Goal: Information Seeking & Learning: Learn about a topic

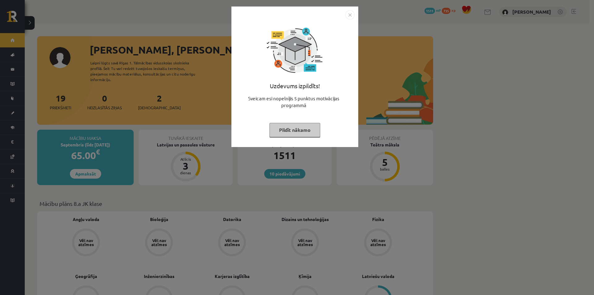
click at [323, 132] on div "Uzdevums izpildīts! Sveicam esi nopelnījis 5 punktus motivācijas programmā Pild…" at bounding box center [294, 81] width 119 height 124
click at [316, 128] on button "Pildīt nākamo" at bounding box center [294, 130] width 51 height 14
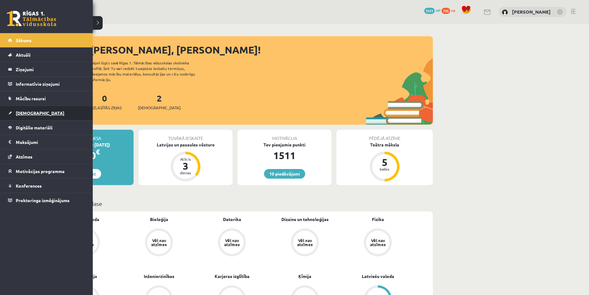
click at [10, 113] on link "[DEMOGRAPHIC_DATA]" at bounding box center [46, 113] width 77 height 14
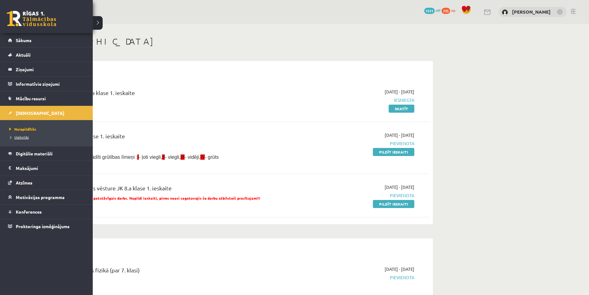
click at [25, 135] on link "Izlabotās" at bounding box center [47, 137] width 79 height 6
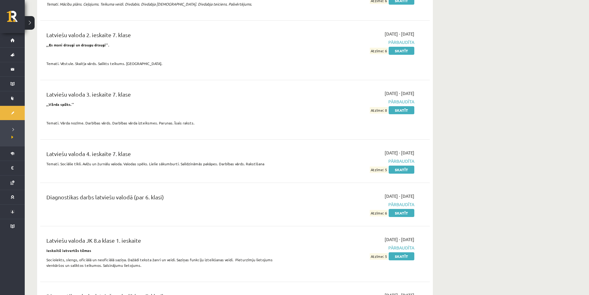
scroll to position [1764, 0]
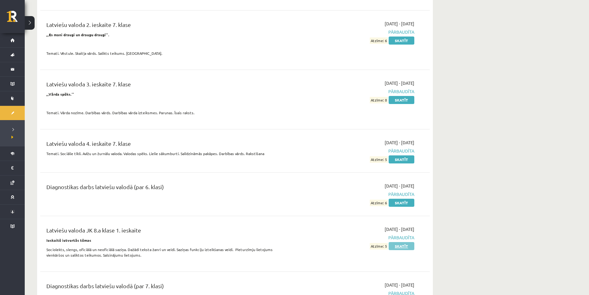
click at [405, 242] on link "Skatīt" at bounding box center [402, 246] width 26 height 8
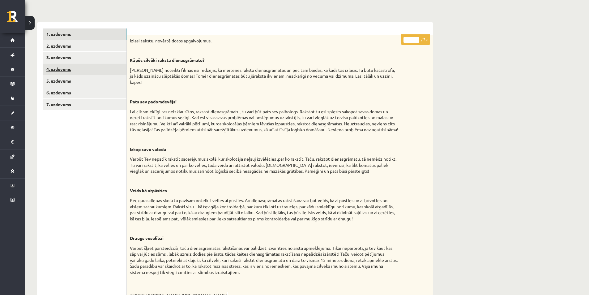
scroll to position [62, 0]
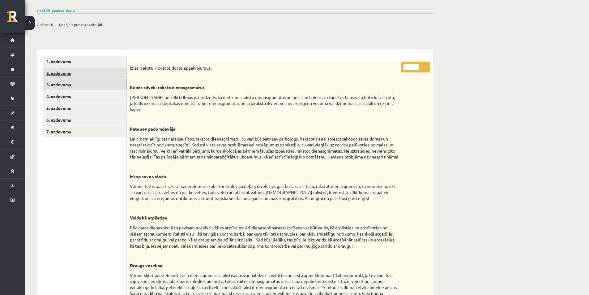
click at [106, 73] on link "2. uzdevums" at bounding box center [84, 72] width 83 height 11
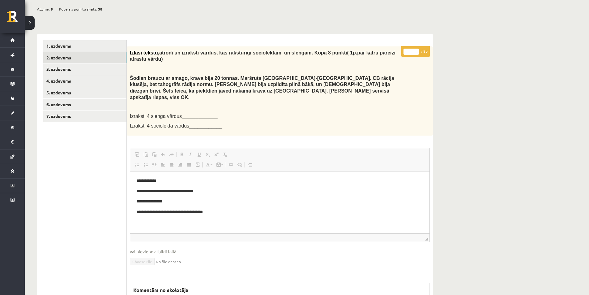
scroll to position [93, 0]
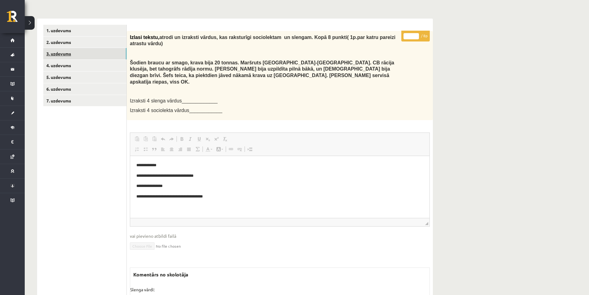
click at [63, 57] on link "3. uzdevums" at bounding box center [84, 53] width 83 height 11
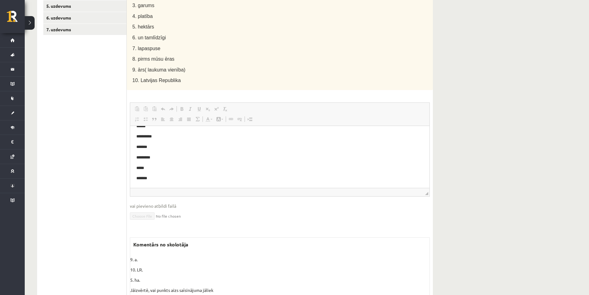
scroll to position [153, 0]
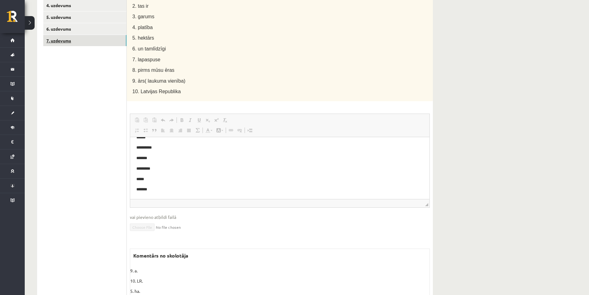
click at [77, 45] on link "7. uzdevums" at bounding box center [84, 40] width 83 height 11
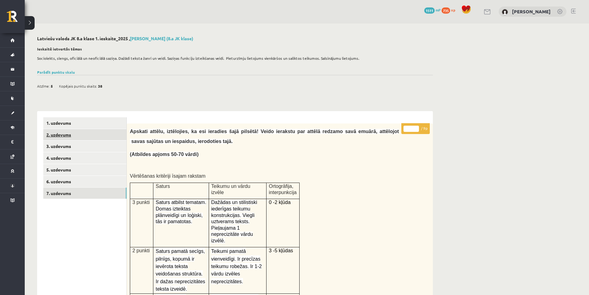
scroll to position [0, 0]
click at [78, 127] on link "1. uzdevums" at bounding box center [84, 123] width 83 height 11
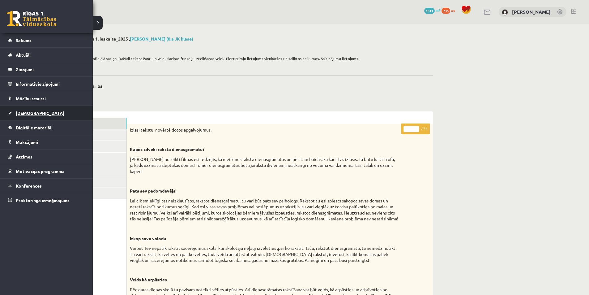
click at [19, 117] on link "[DEMOGRAPHIC_DATA]" at bounding box center [46, 113] width 77 height 14
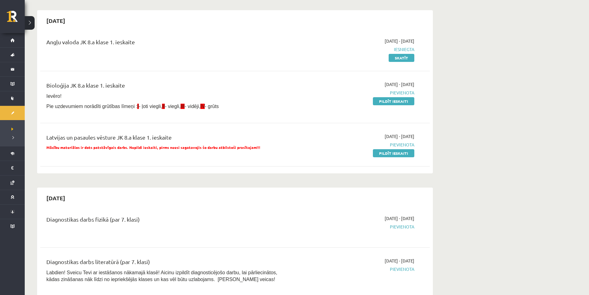
scroll to position [62, 0]
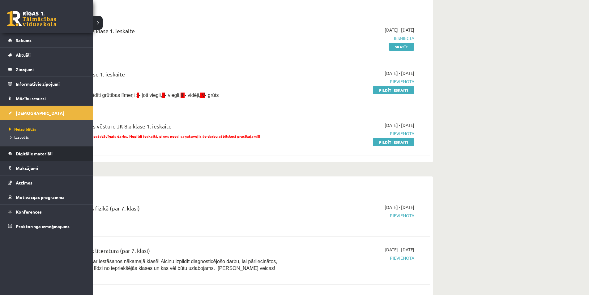
click at [45, 155] on span "Digitālie materiāli" at bounding box center [34, 154] width 37 height 6
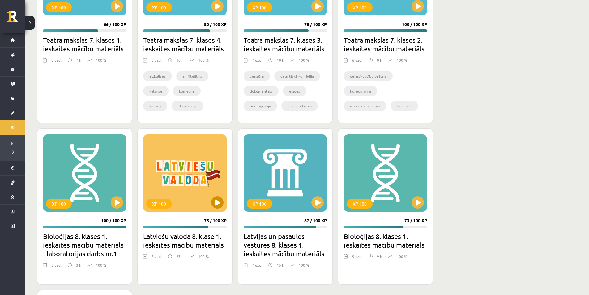
scroll to position [309, 0]
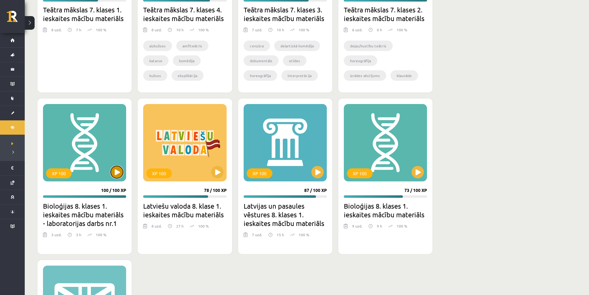
click at [122, 169] on button at bounding box center [117, 172] width 12 height 12
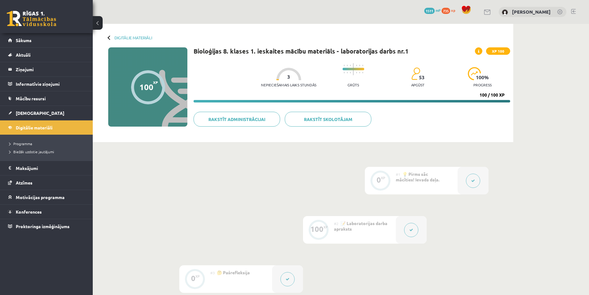
click at [416, 237] on div at bounding box center [411, 230] width 31 height 28
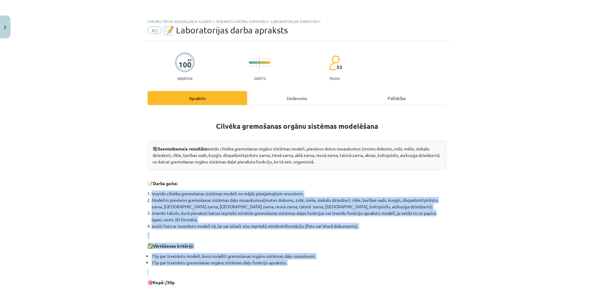
drag, startPoint x: 140, startPoint y: 195, endPoint x: 339, endPoint y: 269, distance: 212.7
click at [339, 269] on div "Mācību tēma: Bioloģijas 8. klases 1. ieskaites mācību materiāls - laboratorijas…" at bounding box center [297, 147] width 594 height 295
copy div "Izveido cilvēka gremošanas sistēmas modeli no mājās pieejamajiem resursiem. Mod…"
